Goal: Transaction & Acquisition: Purchase product/service

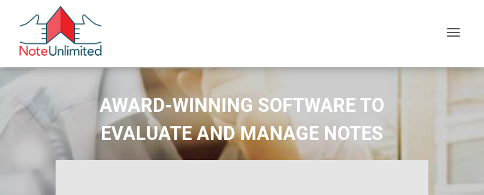
select select
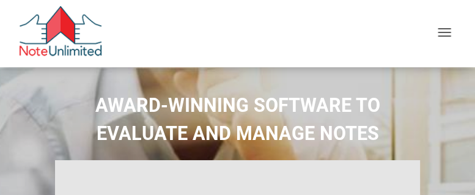
type input "Introduction to new features"
select select
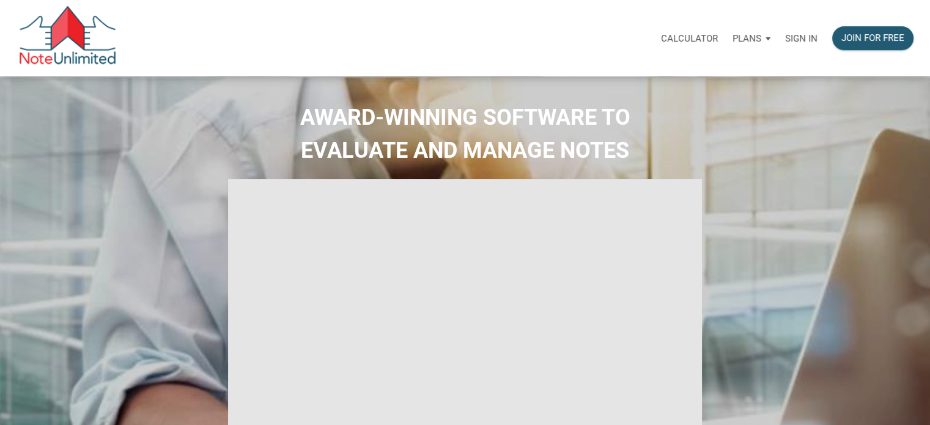
click at [483, 40] on p "Sign in" at bounding box center [801, 38] width 32 height 11
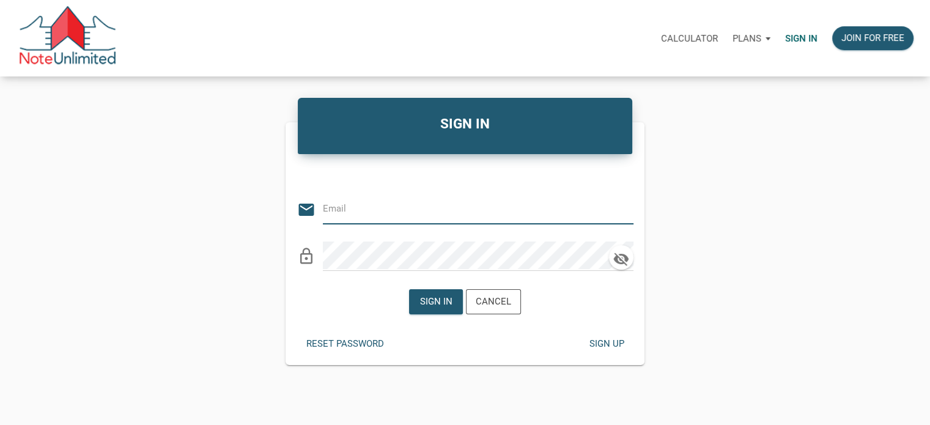
type input "taparrott727@gmail.com"
click at [483, 194] on icon "button" at bounding box center [620, 258] width 15 height 13
click at [483, 194] on icon "button" at bounding box center [621, 259] width 18 height 17
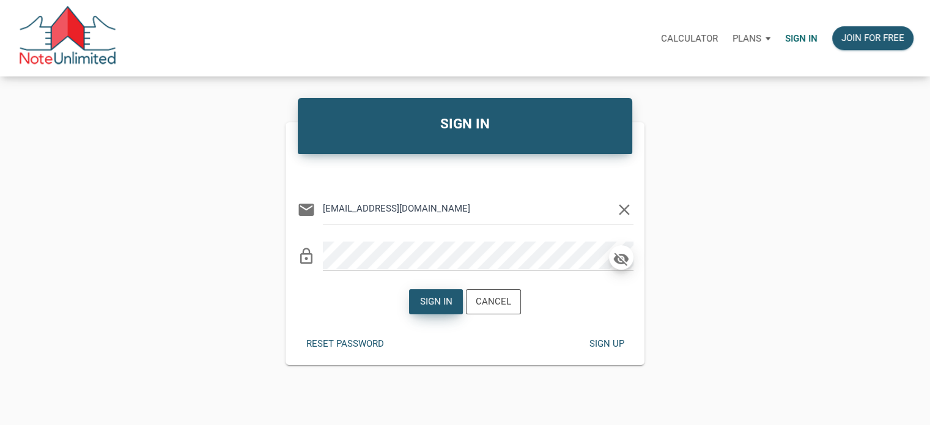
click at [438, 194] on div "Sign in" at bounding box center [436, 302] width 32 height 14
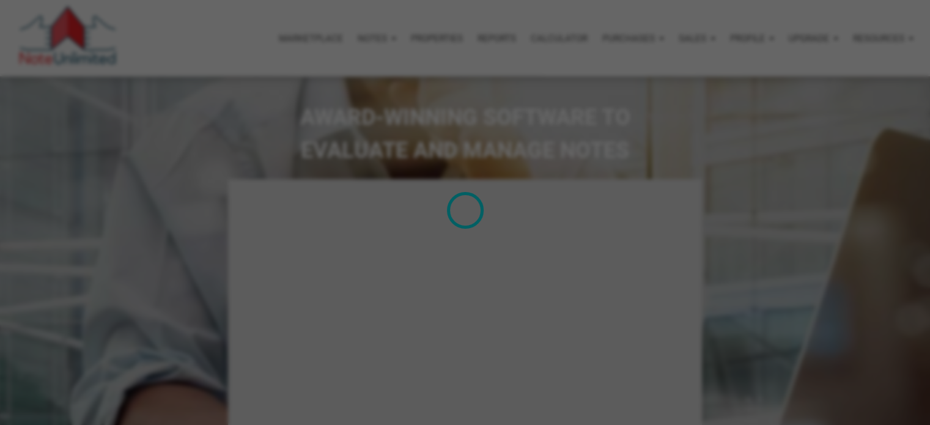
type input "Introduction to new features"
select select
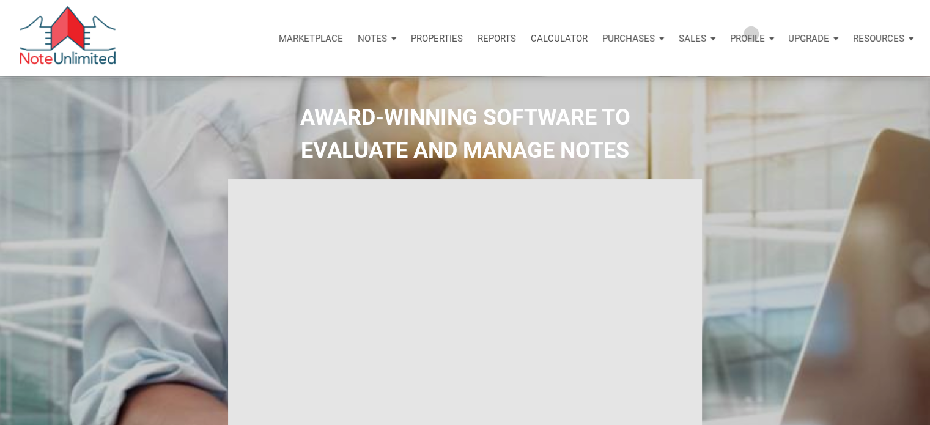
click at [483, 34] on p "Profile" at bounding box center [747, 38] width 35 height 11
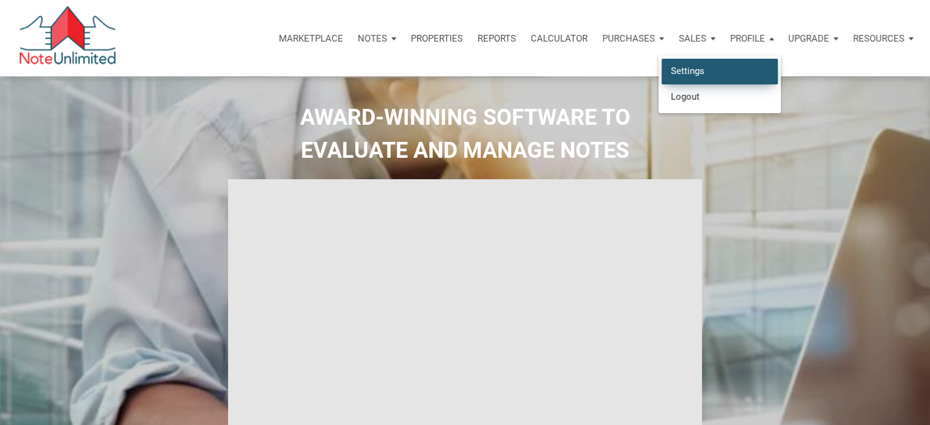
click at [483, 72] on link "Settings" at bounding box center [719, 71] width 116 height 25
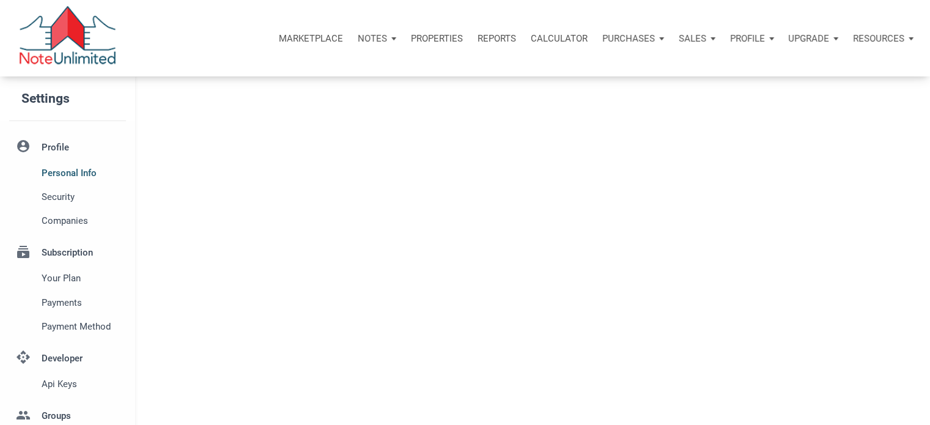
select select
type input "WORTHNGTN HLS"
select select
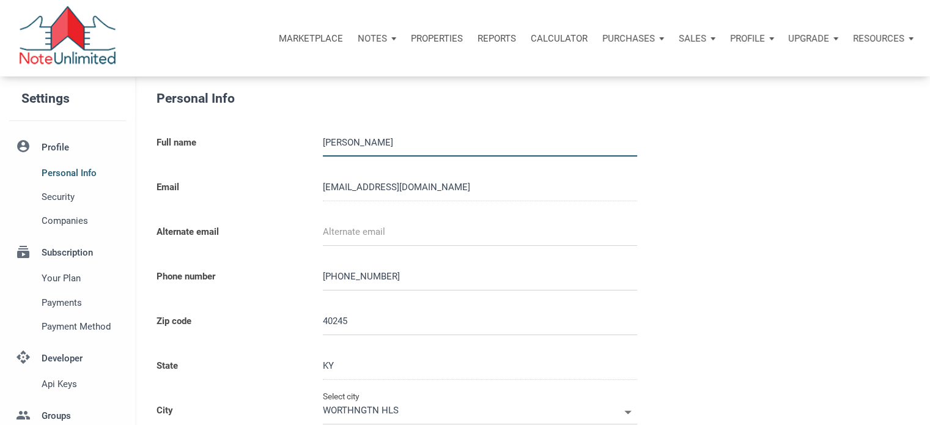
type input "LOUISVILLE"
select select
click at [483, 36] on div "Profile" at bounding box center [751, 38] width 59 height 37
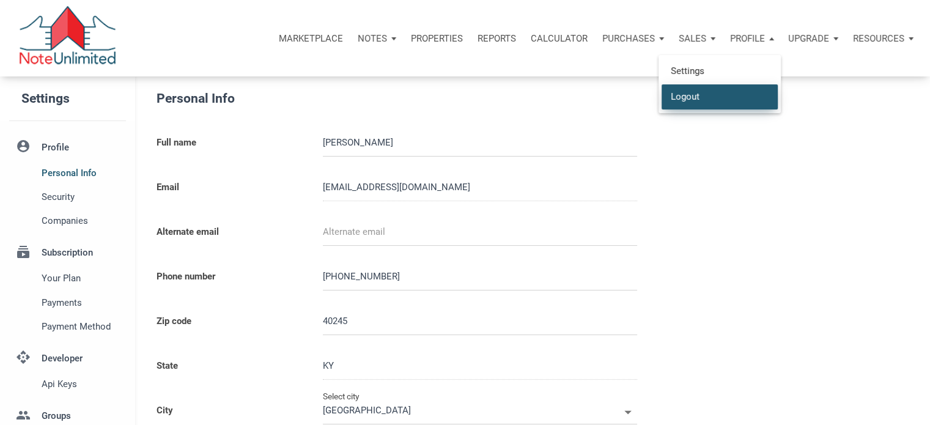
click at [483, 98] on link "Logout" at bounding box center [719, 96] width 116 height 25
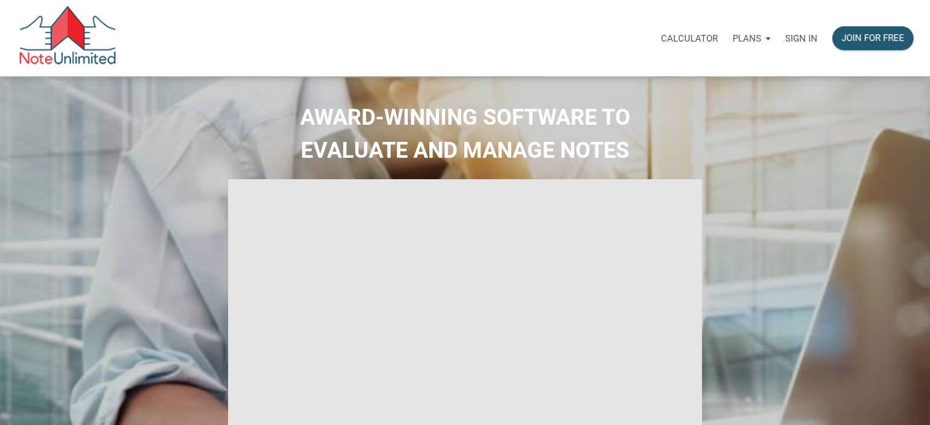
type input "Introduction to new features"
select select
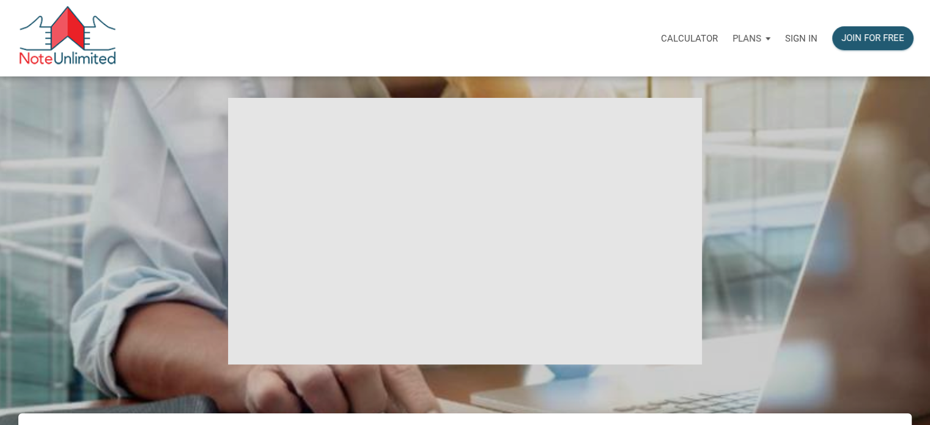
scroll to position [61, 0]
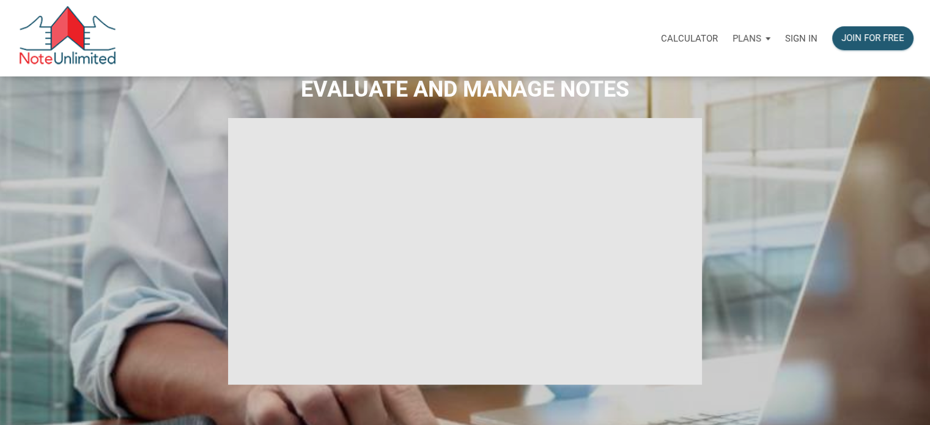
click at [483, 35] on p "Plans" at bounding box center [746, 38] width 29 height 11
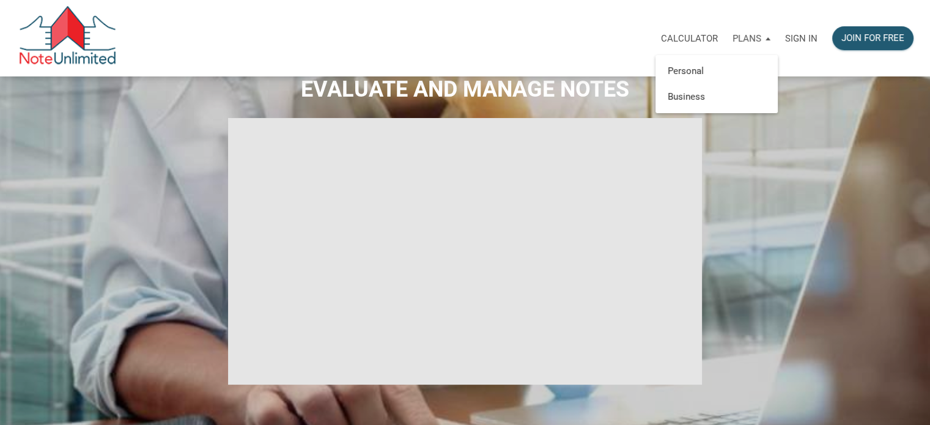
click at [483, 136] on div "AWARD-WINNING SOFTWARE TO EVALUATE AND MANAGE NOTES" at bounding box center [464, 243] width 923 height 406
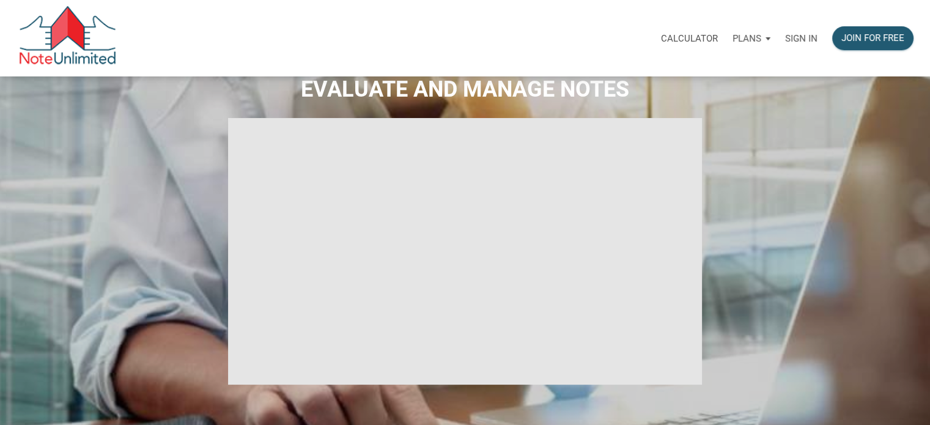
click at [483, 37] on p "Sign in" at bounding box center [801, 38] width 32 height 11
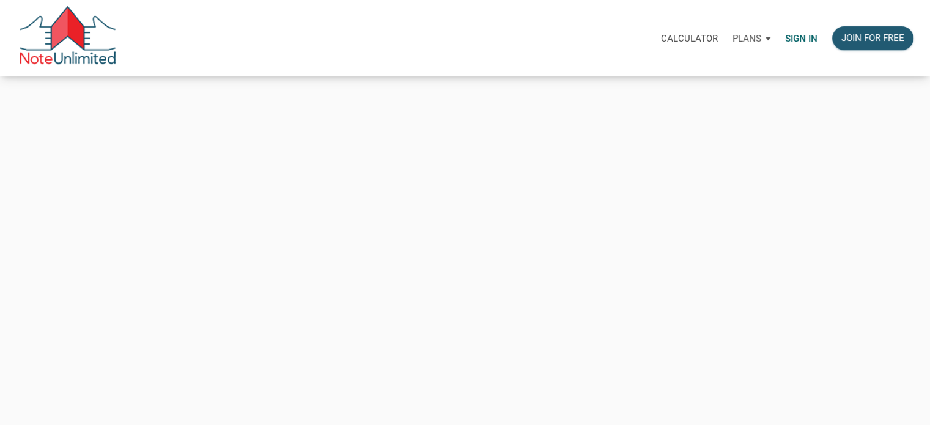
type input "taparrott727@gmail.com"
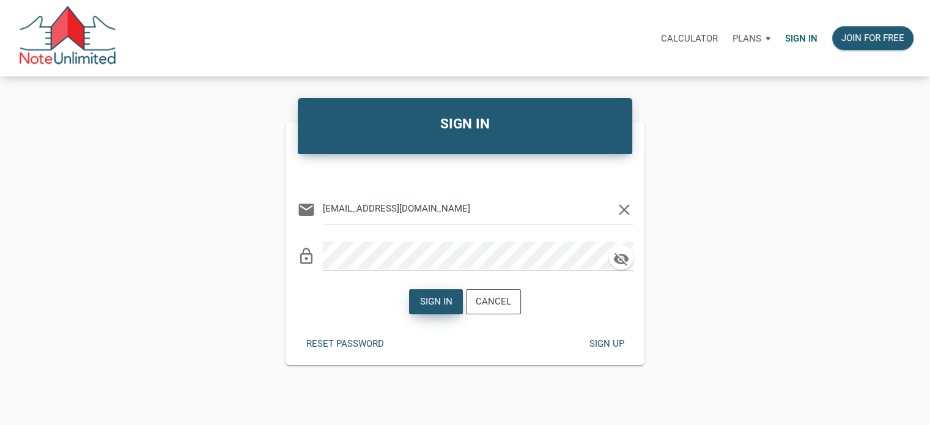
click at [439, 194] on div "Sign in" at bounding box center [436, 302] width 32 height 14
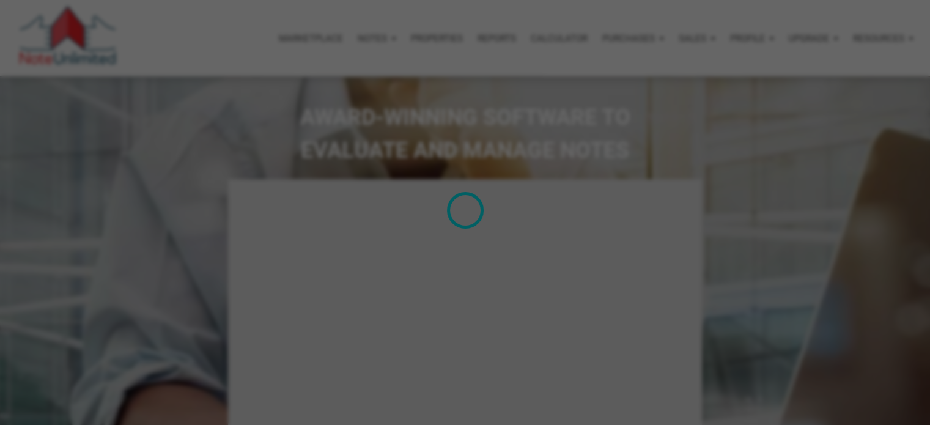
type input "Introduction to new features"
select select
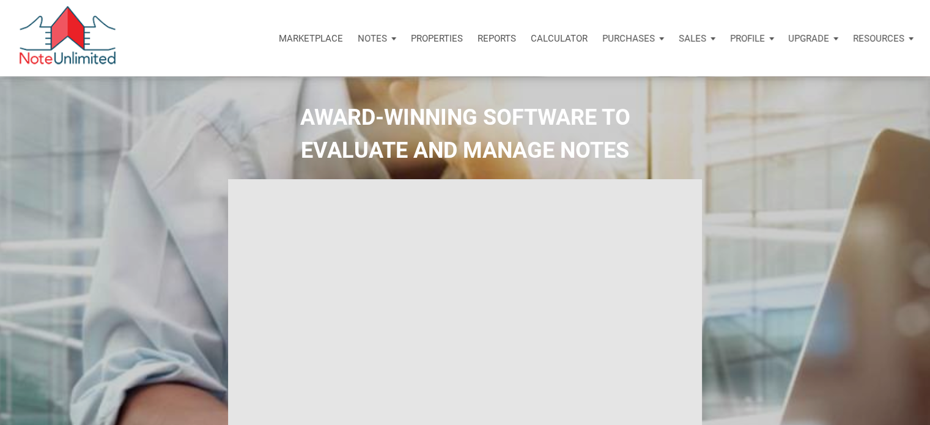
click at [439, 35] on p "Properties" at bounding box center [437, 38] width 52 height 11
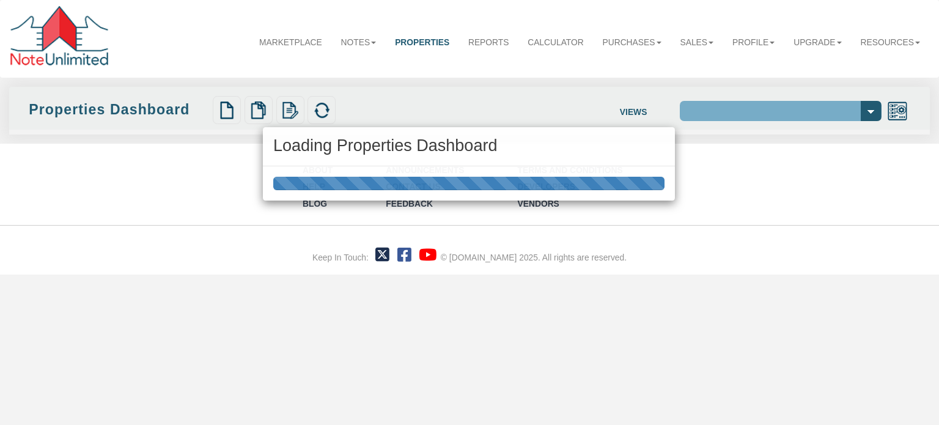
select select "138"
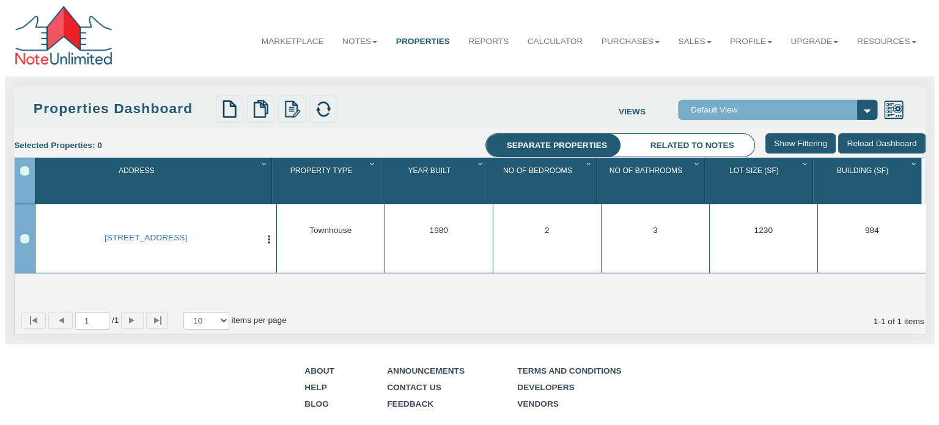
scroll to position [0, 27]
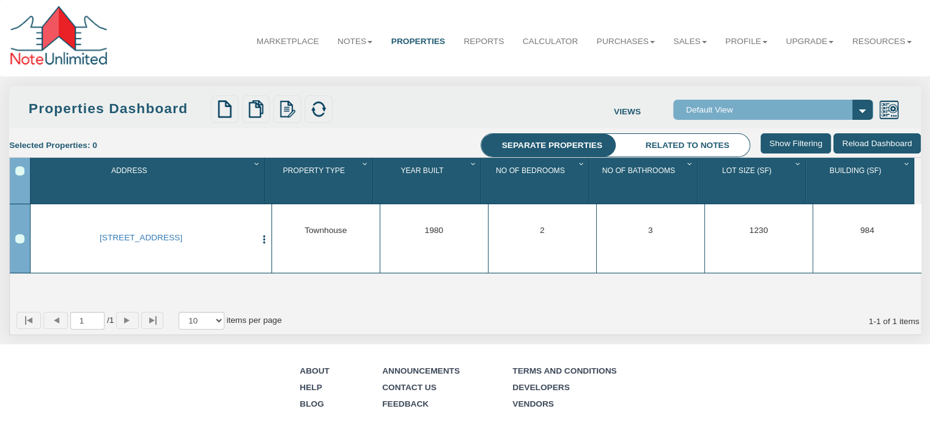
click at [706, 146] on li "Related to notes" at bounding box center [687, 145] width 125 height 23
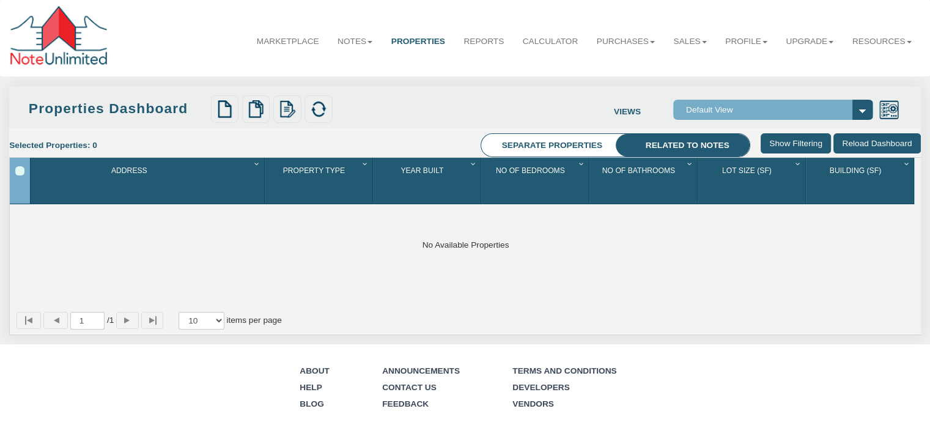
click at [565, 143] on li "Separate properties" at bounding box center [551, 145] width 141 height 23
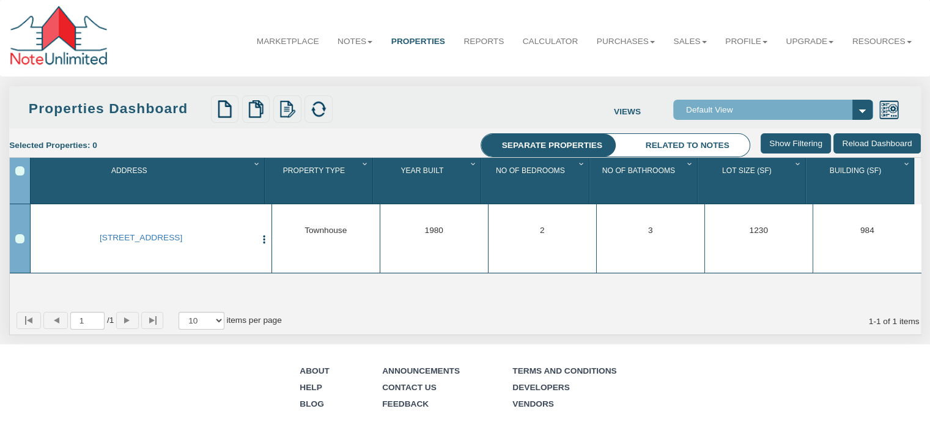
click at [860, 110] on select "Default View" at bounding box center [772, 110] width 199 height 20
click at [887, 109] on img at bounding box center [888, 110] width 20 height 20
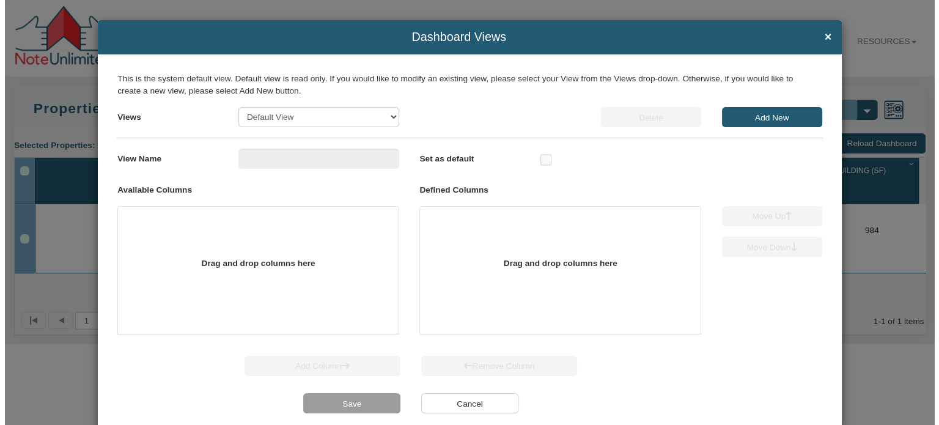
scroll to position [0, 20]
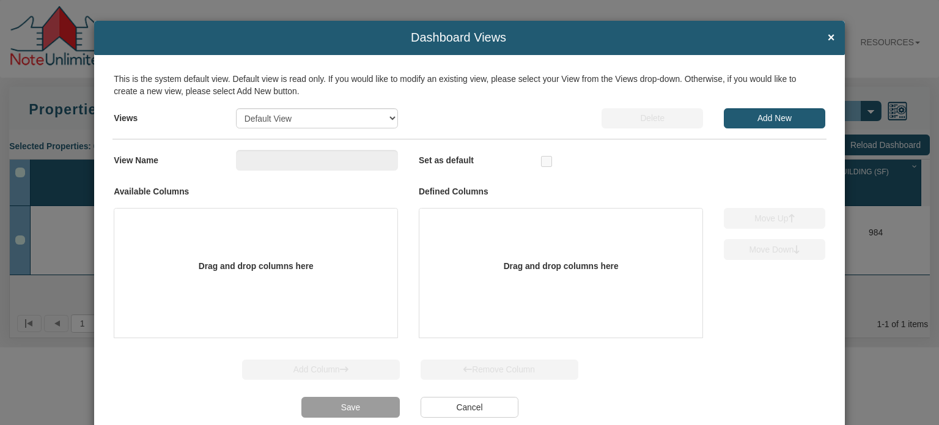
type input "Default View"
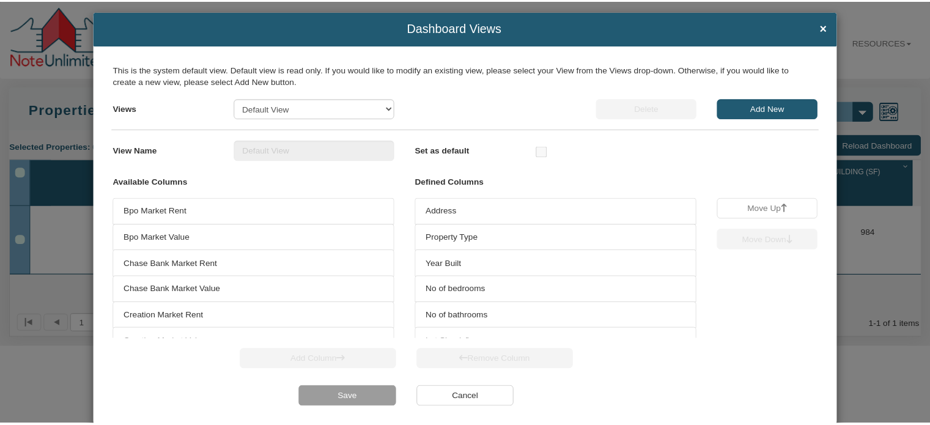
scroll to position [0, 0]
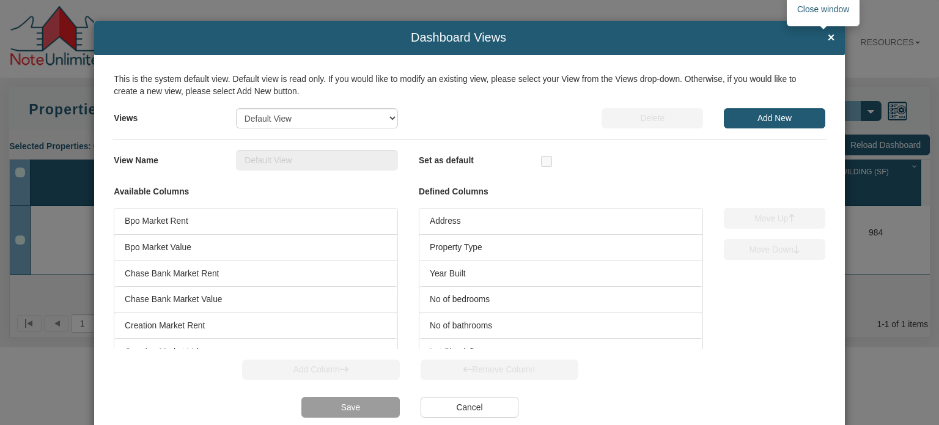
click at [828, 34] on span "×" at bounding box center [831, 37] width 7 height 13
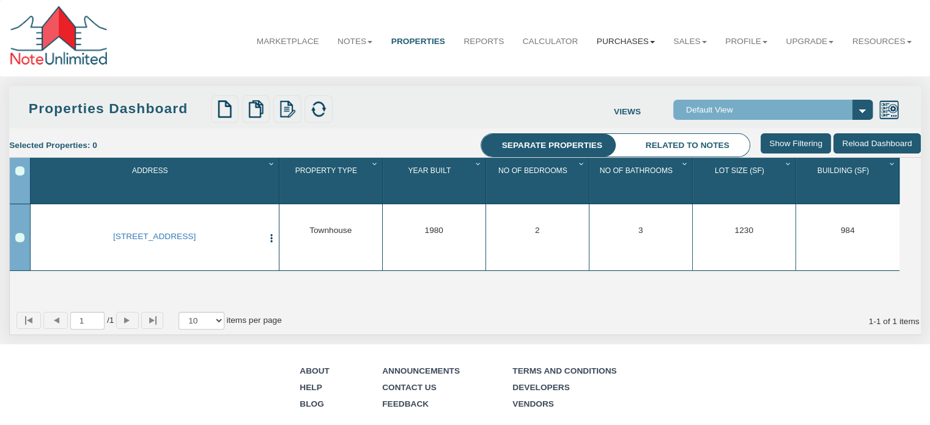
click at [633, 42] on link "Purchases" at bounding box center [625, 41] width 77 height 31
click at [573, 68] on link "Offers" at bounding box center [610, 69] width 108 height 16
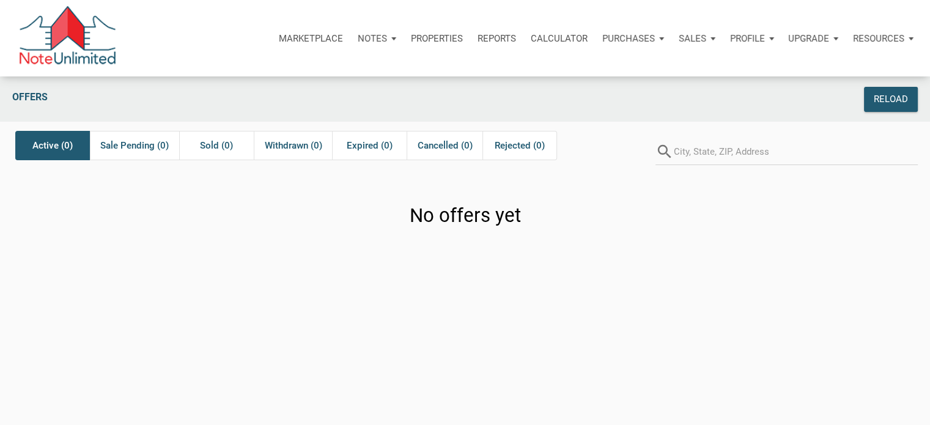
click at [609, 37] on p "Purchases" at bounding box center [628, 38] width 53 height 11
click at [582, 95] on link "Orders" at bounding box center [610, 96] width 116 height 25
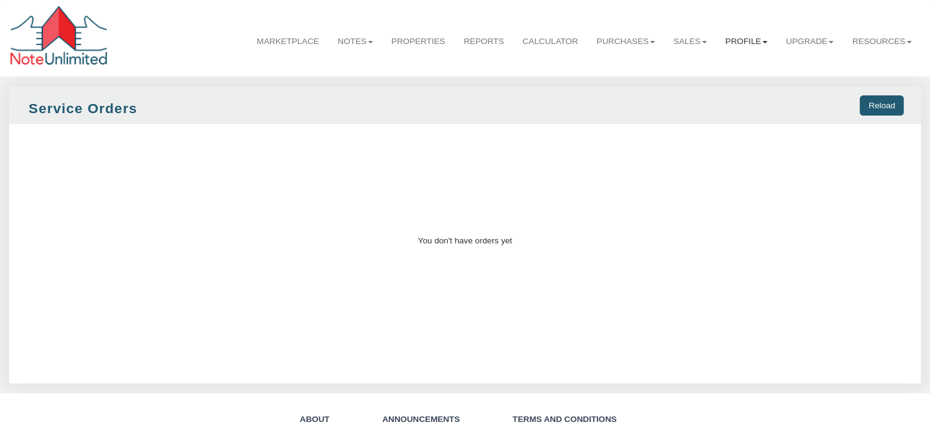
click at [735, 43] on link "Profile" at bounding box center [746, 41] width 61 height 31
click at [270, 40] on link "Marketplace" at bounding box center [288, 41] width 81 height 31
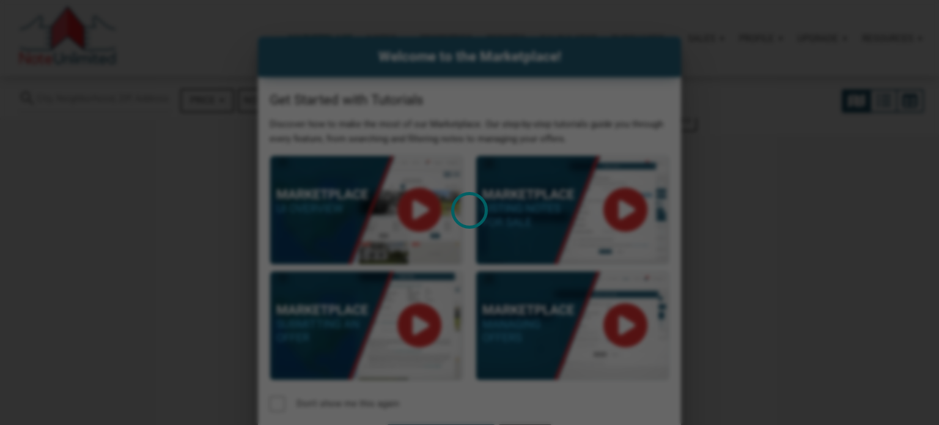
select select
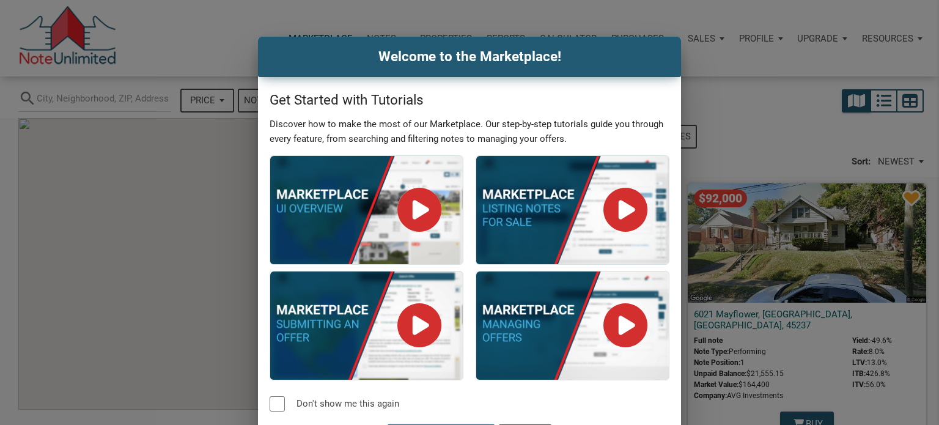
click at [752, 107] on div "Loading" at bounding box center [469, 212] width 939 height 425
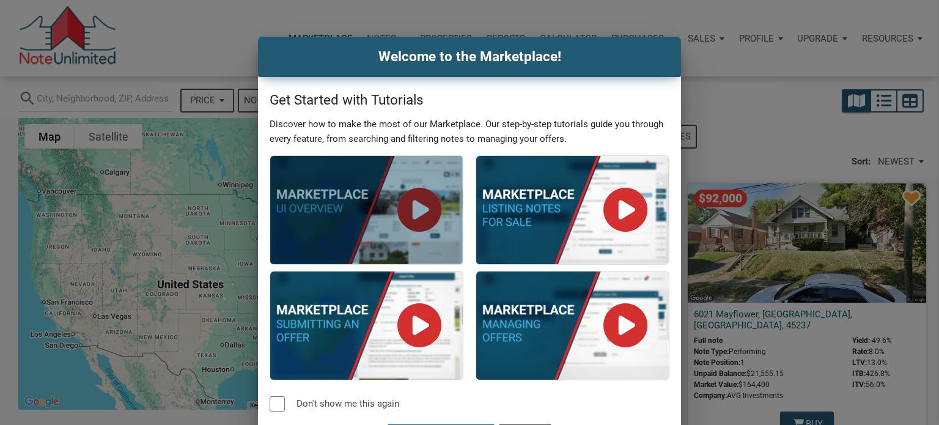
scroll to position [32, 0]
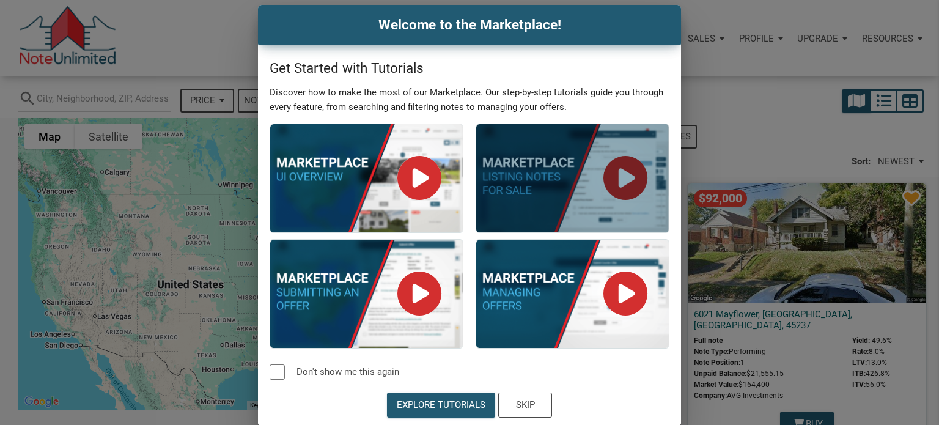
click at [622, 177] on div at bounding box center [572, 178] width 193 height 108
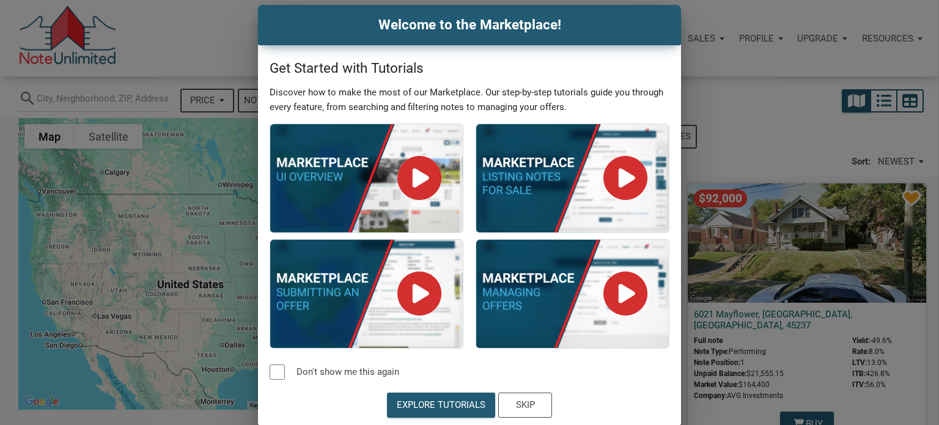
click at [175, 31] on div "Welcome to the Marketplace! Get Started with Tutorials Discover how to make the…" at bounding box center [469, 215] width 939 height 421
click at [523, 403] on div "Skip" at bounding box center [525, 405] width 19 height 14
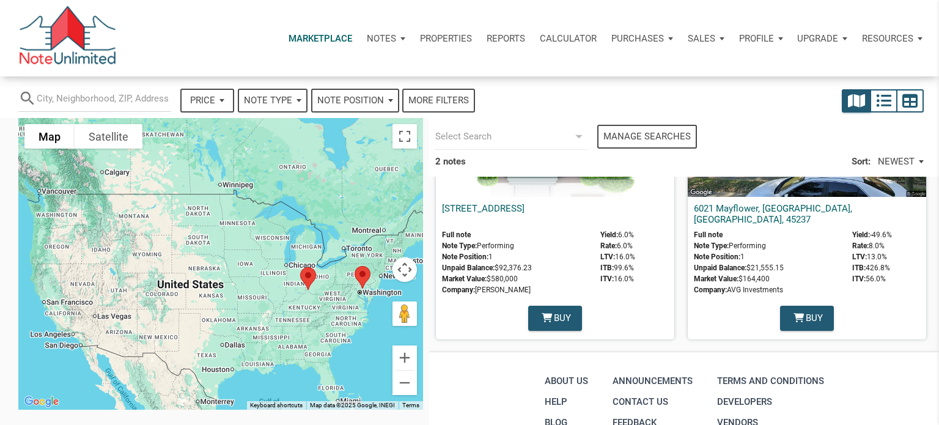
scroll to position [0, 0]
